Goal: Transaction & Acquisition: Purchase product/service

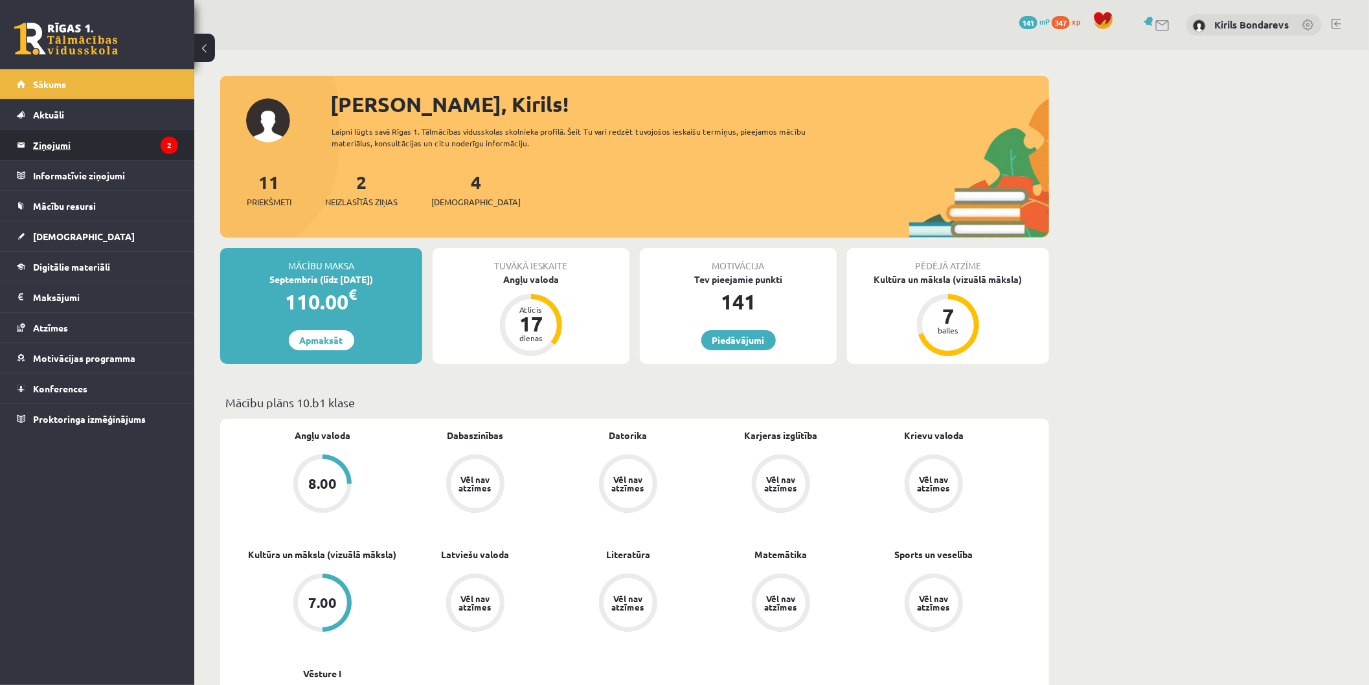
click at [63, 146] on legend "Ziņojumi 2" at bounding box center [105, 145] width 145 height 30
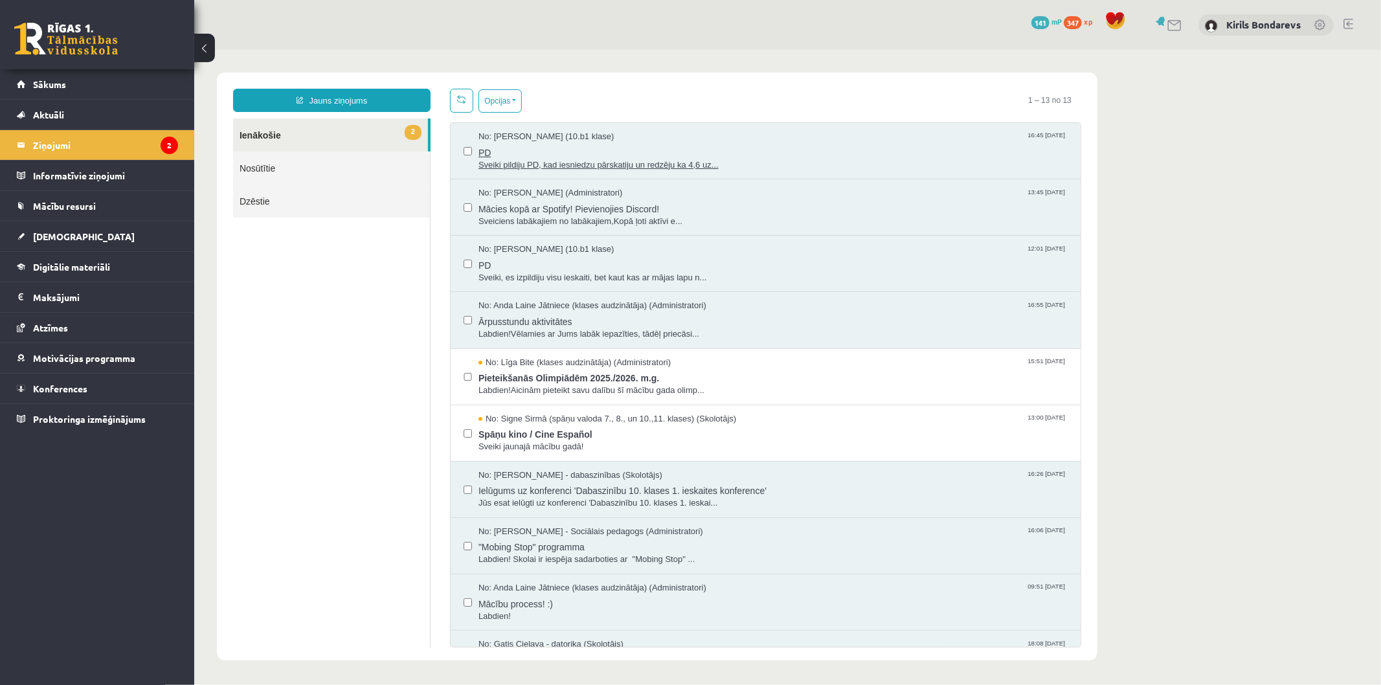
click at [552, 168] on span "Sveiki pildiju PD, kad iesniedzu pārskatiju un redzēju ka 4,6 uz..." at bounding box center [772, 165] width 589 height 12
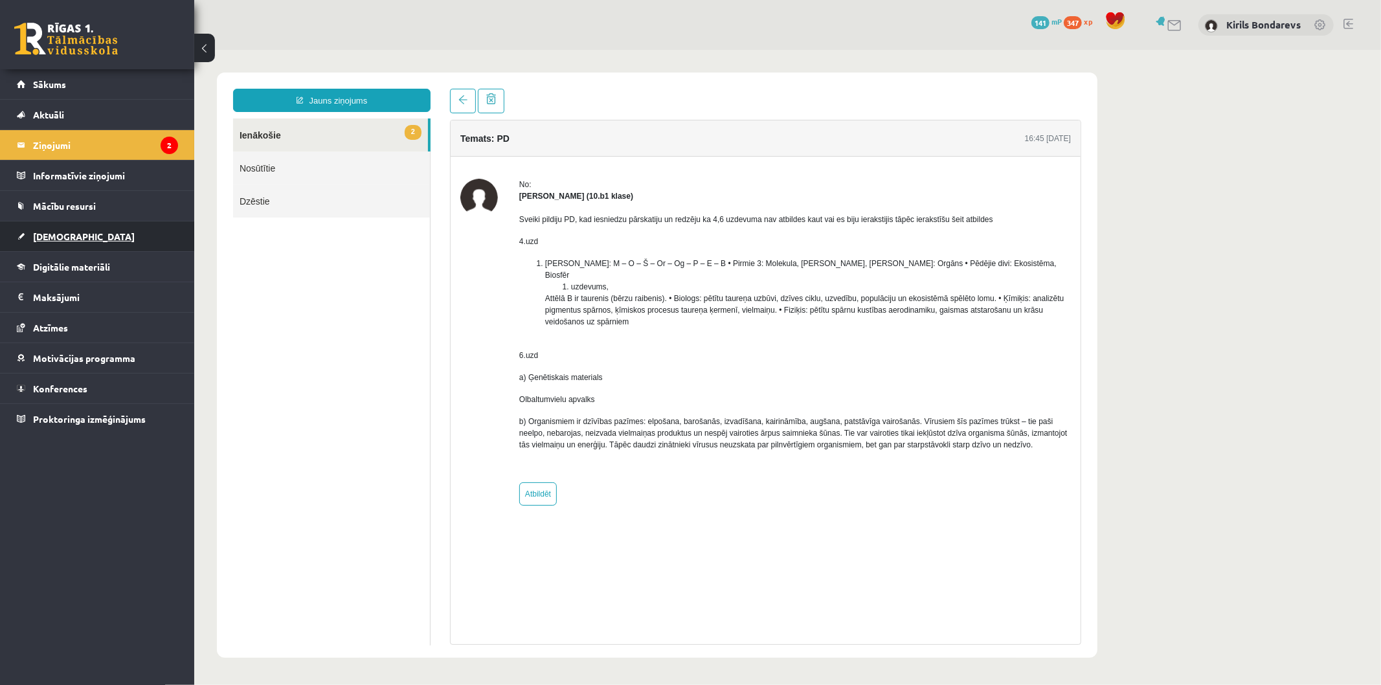
click at [36, 223] on link "[DEMOGRAPHIC_DATA]" at bounding box center [97, 236] width 161 height 30
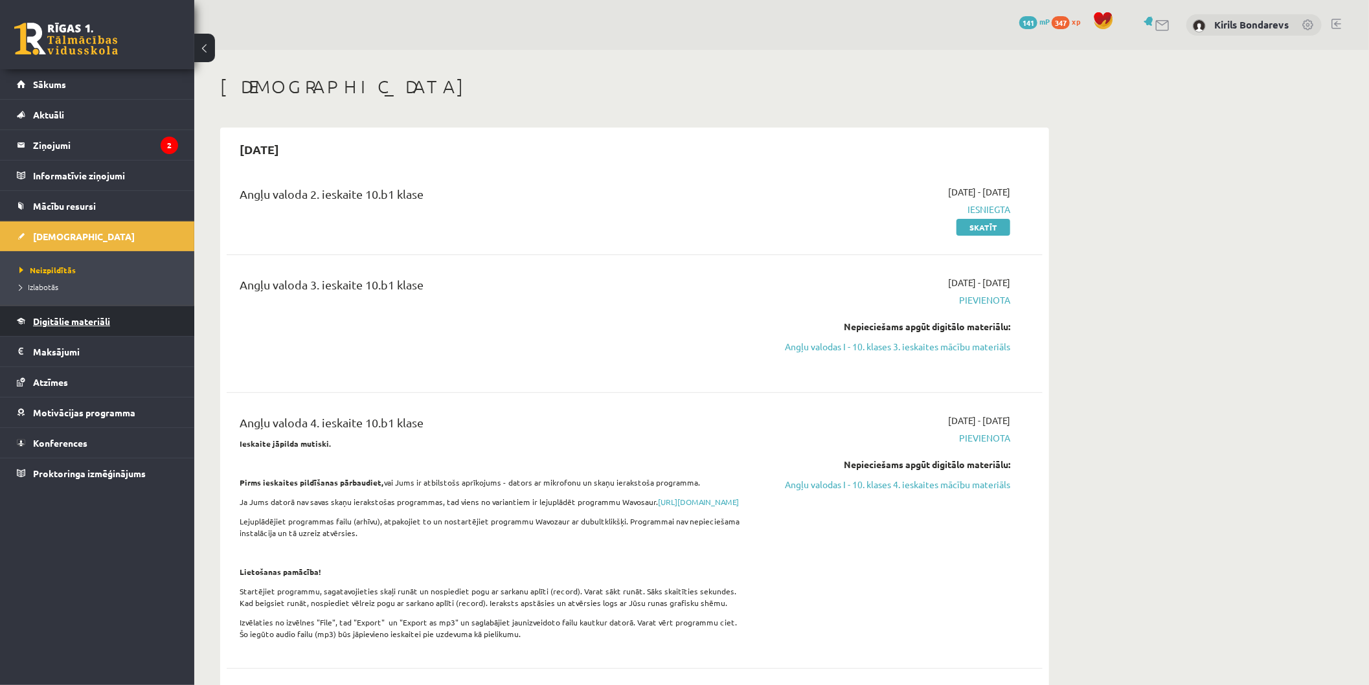
click at [48, 322] on span "Digitālie materiāli" at bounding box center [71, 321] width 77 height 12
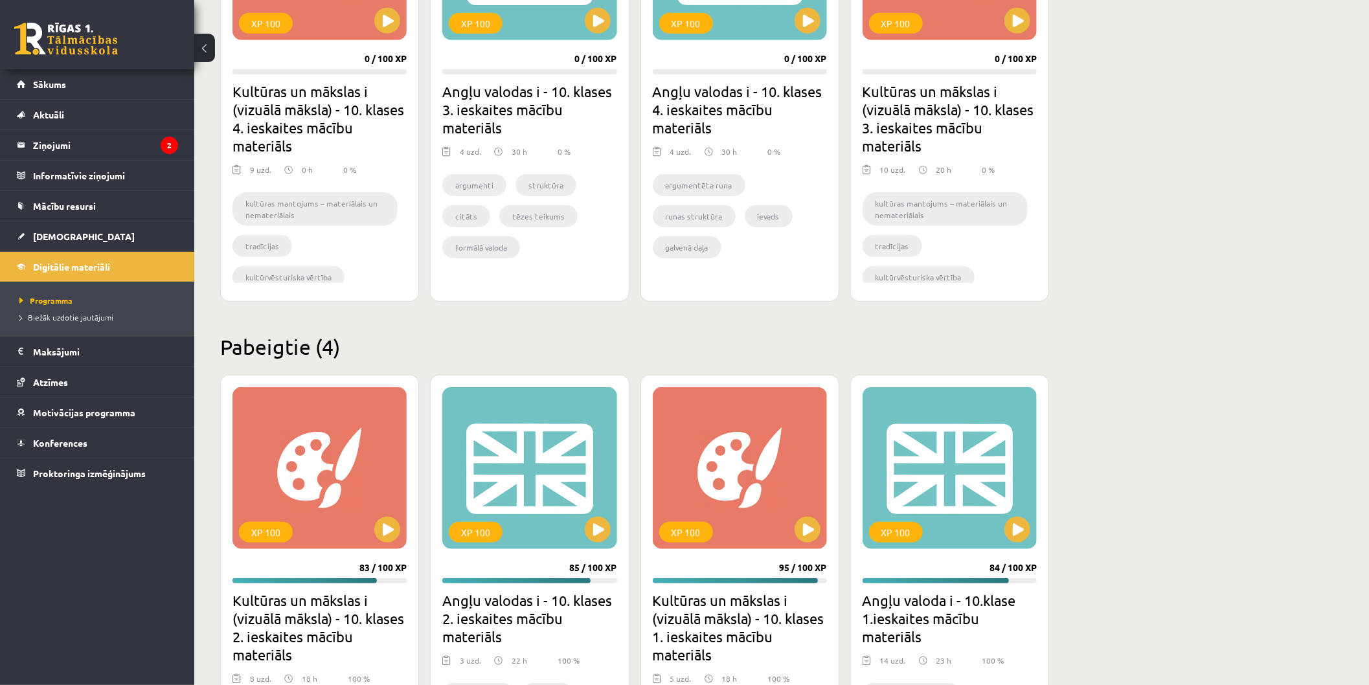
scroll to position [287, 0]
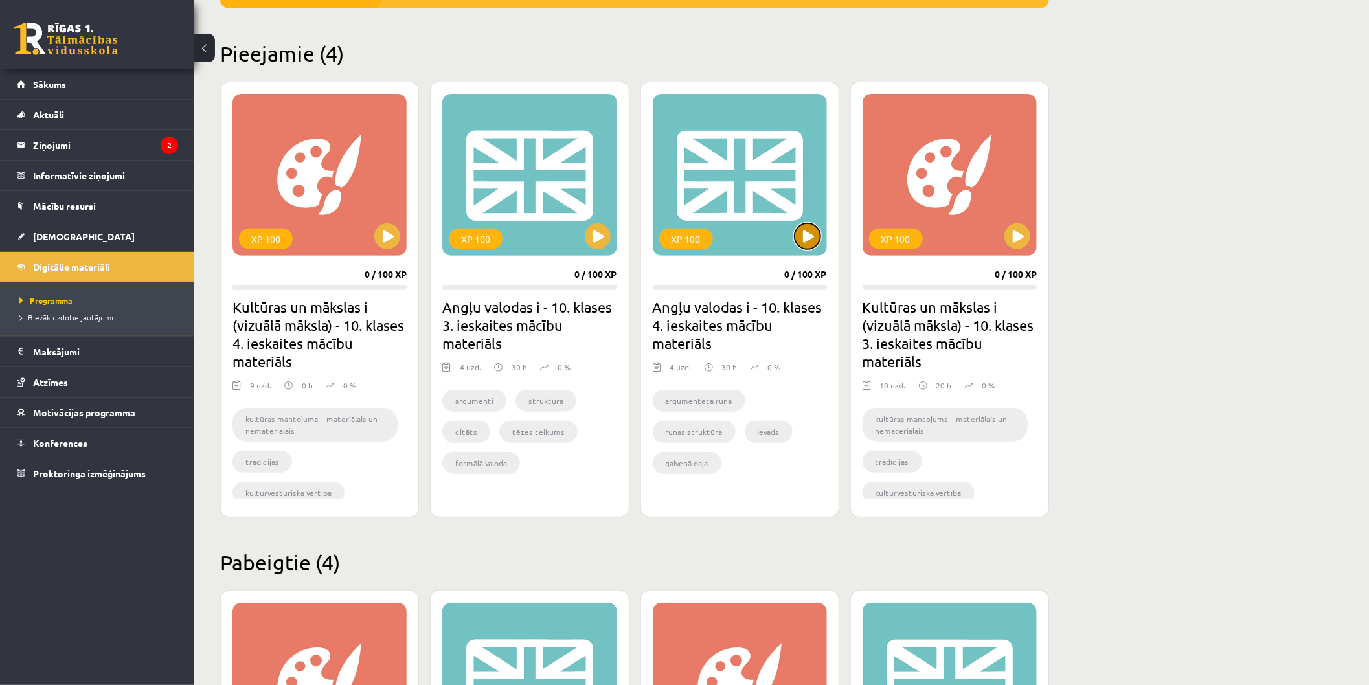
click at [805, 247] on button at bounding box center [807, 236] width 26 height 26
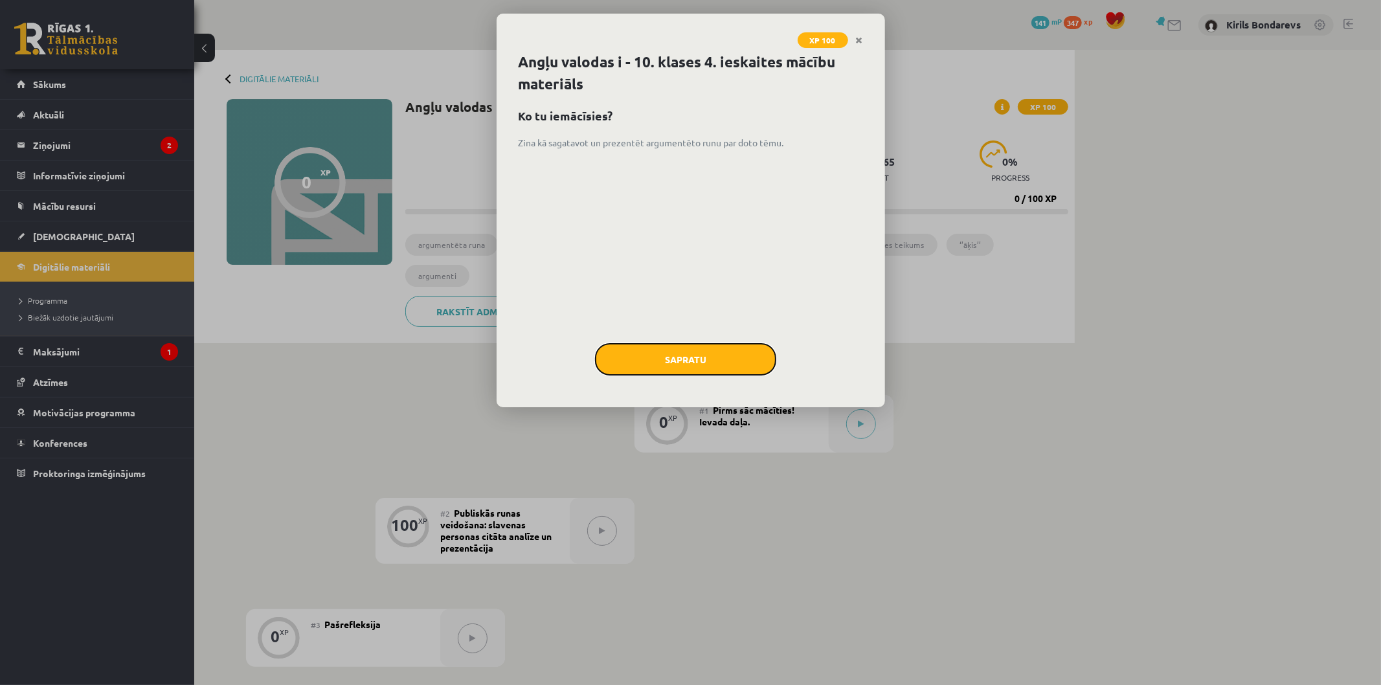
click at [664, 357] on button "Sapratu" at bounding box center [685, 359] width 181 height 32
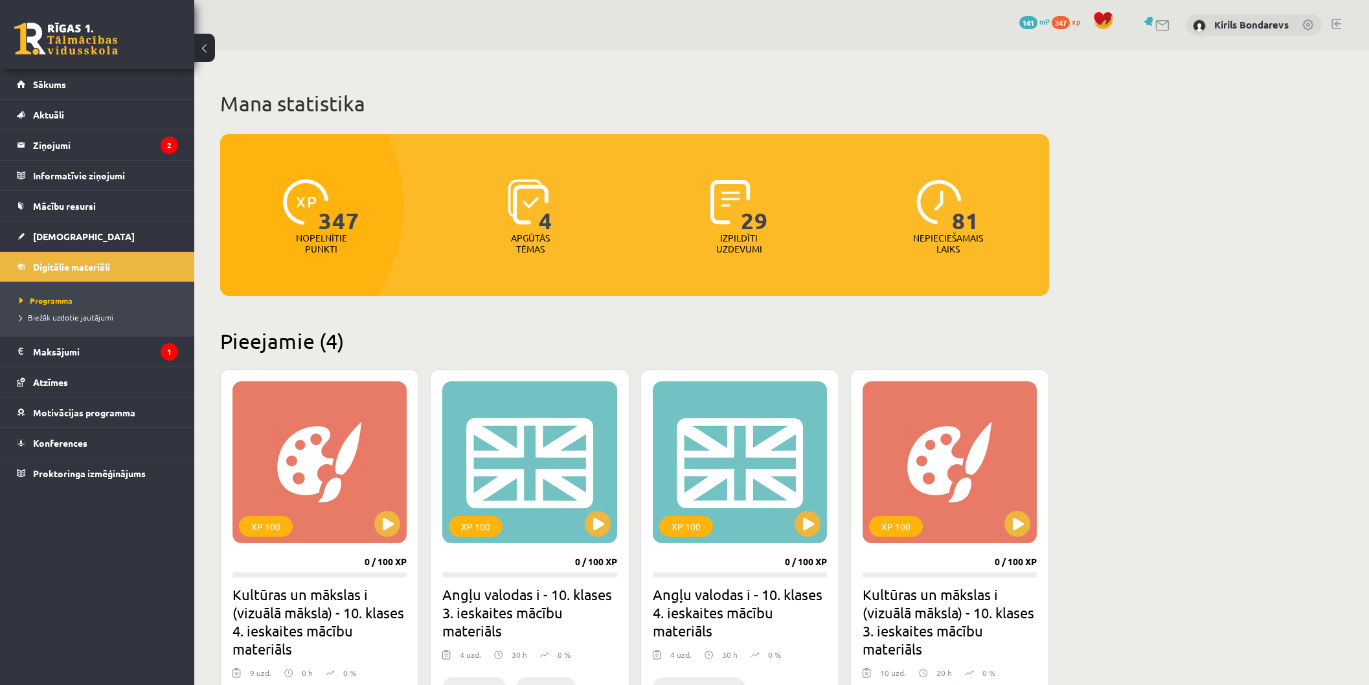
scroll to position [287, 0]
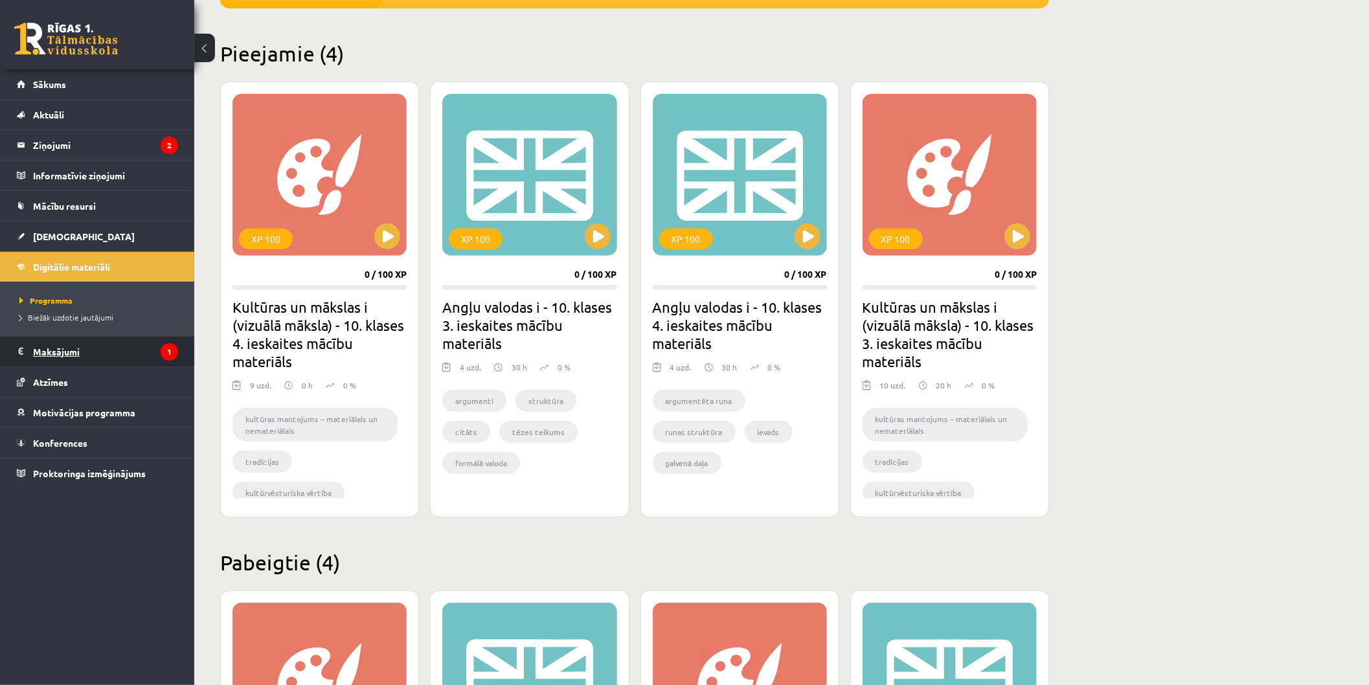
click at [82, 354] on legend "Maksājumi 1" at bounding box center [105, 352] width 145 height 30
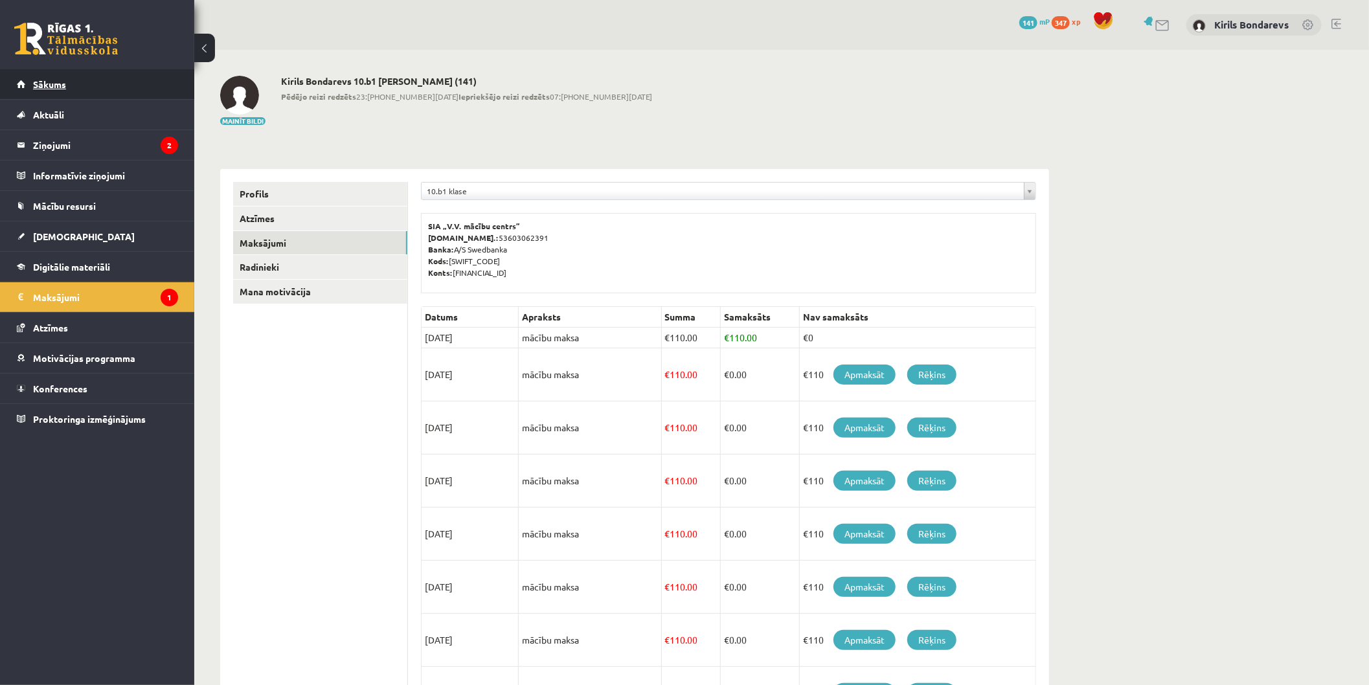
click at [37, 82] on span "Sākums" at bounding box center [49, 84] width 33 height 12
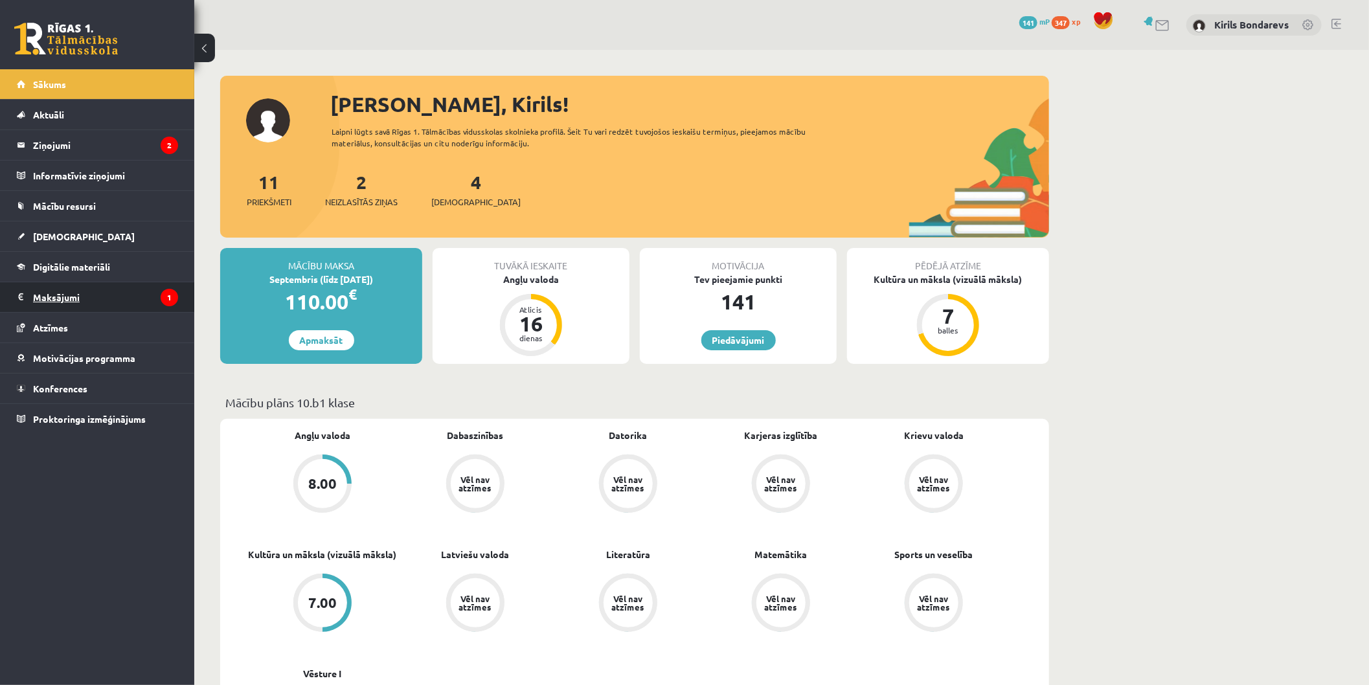
click at [76, 295] on legend "Maksājumi 1" at bounding box center [105, 297] width 145 height 30
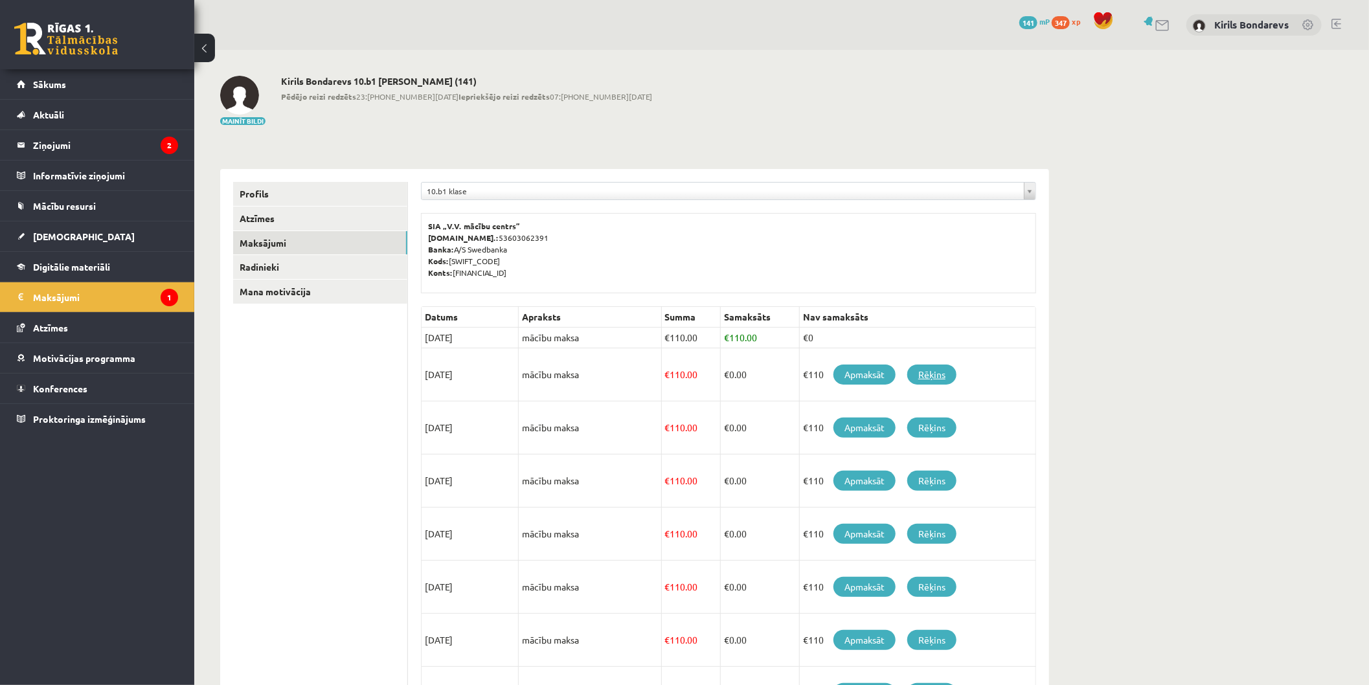
click at [933, 368] on link "Rēķins" at bounding box center [931, 375] width 49 height 20
click at [866, 366] on link "Apmaksāt" at bounding box center [864, 375] width 62 height 20
